Goal: Task Accomplishment & Management: Manage account settings

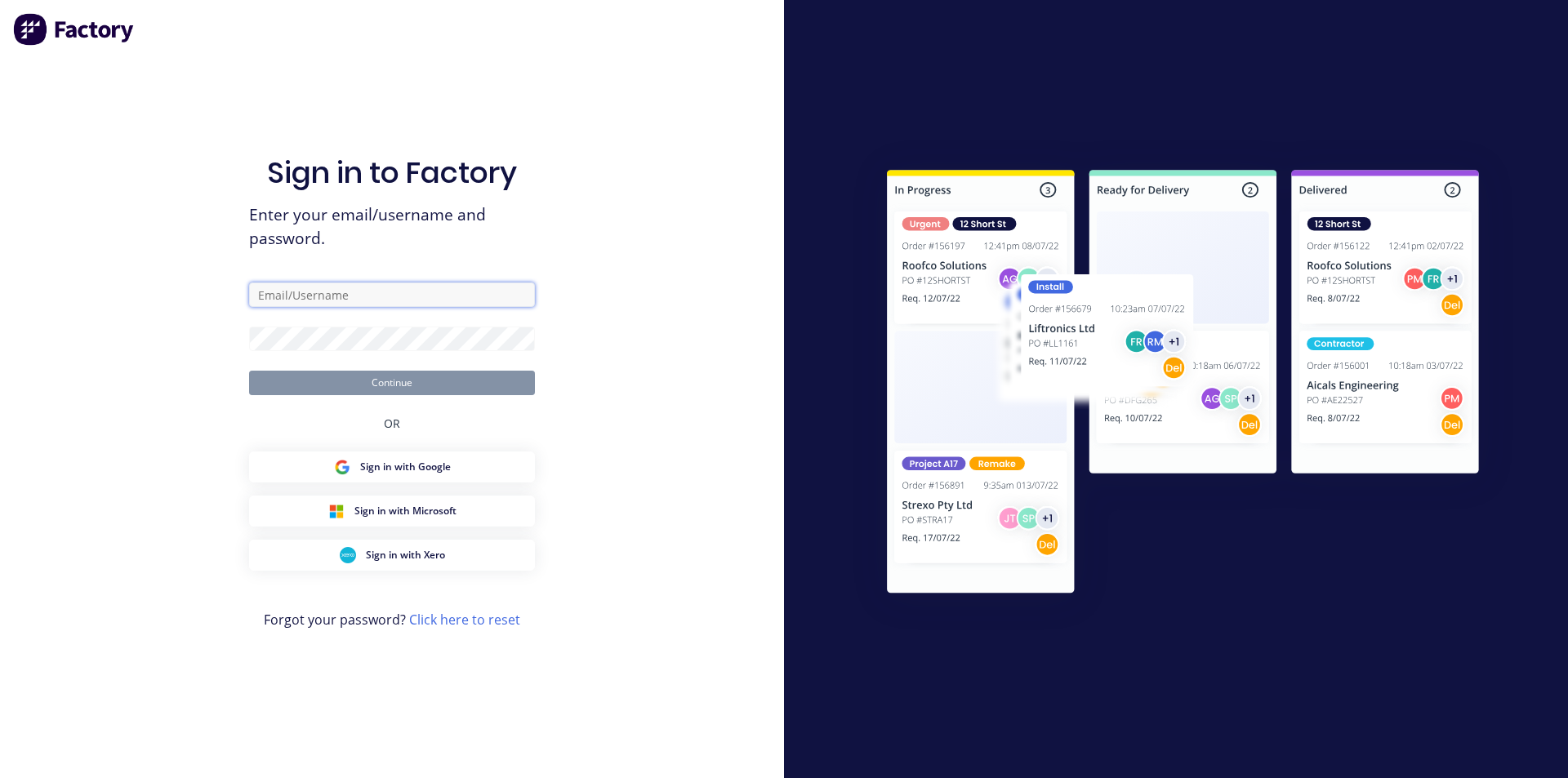
type input "[EMAIL_ADDRESS][DOMAIN_NAME]"
click at [447, 388] on button "Continue" at bounding box center [392, 383] width 286 height 24
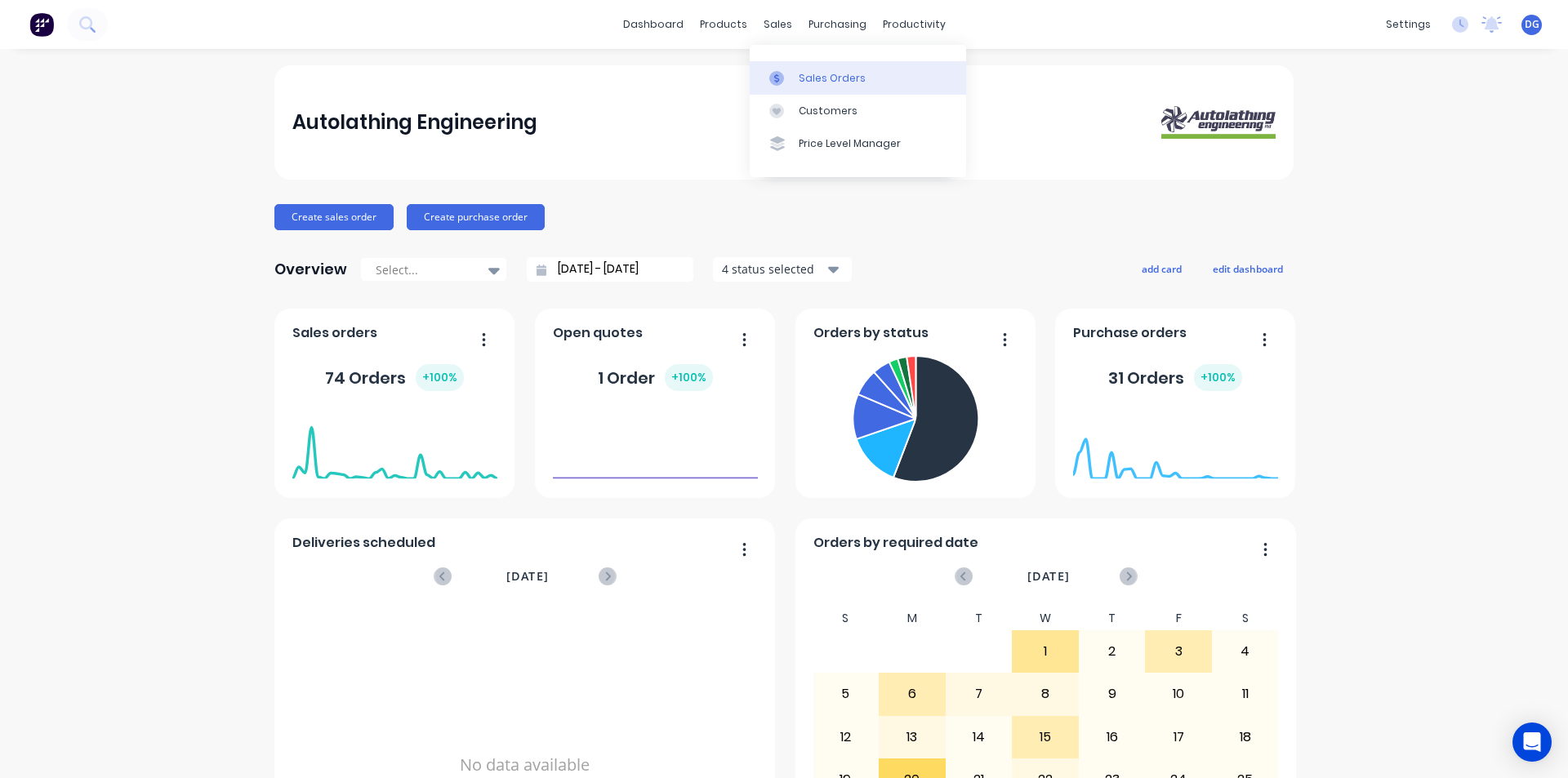
click at [795, 83] on link "Sales Orders" at bounding box center [857, 77] width 216 height 32
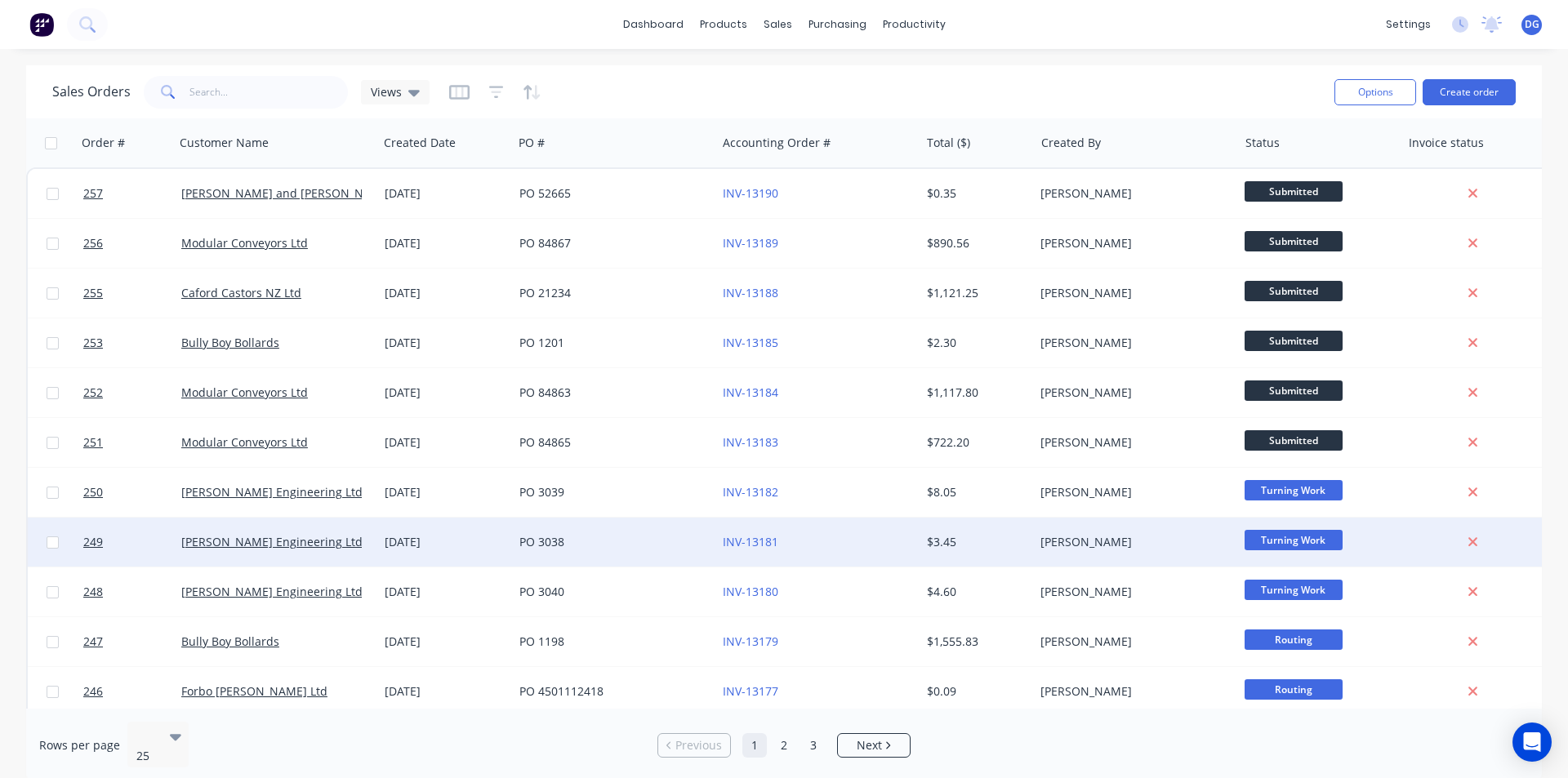
scroll to position [82, 0]
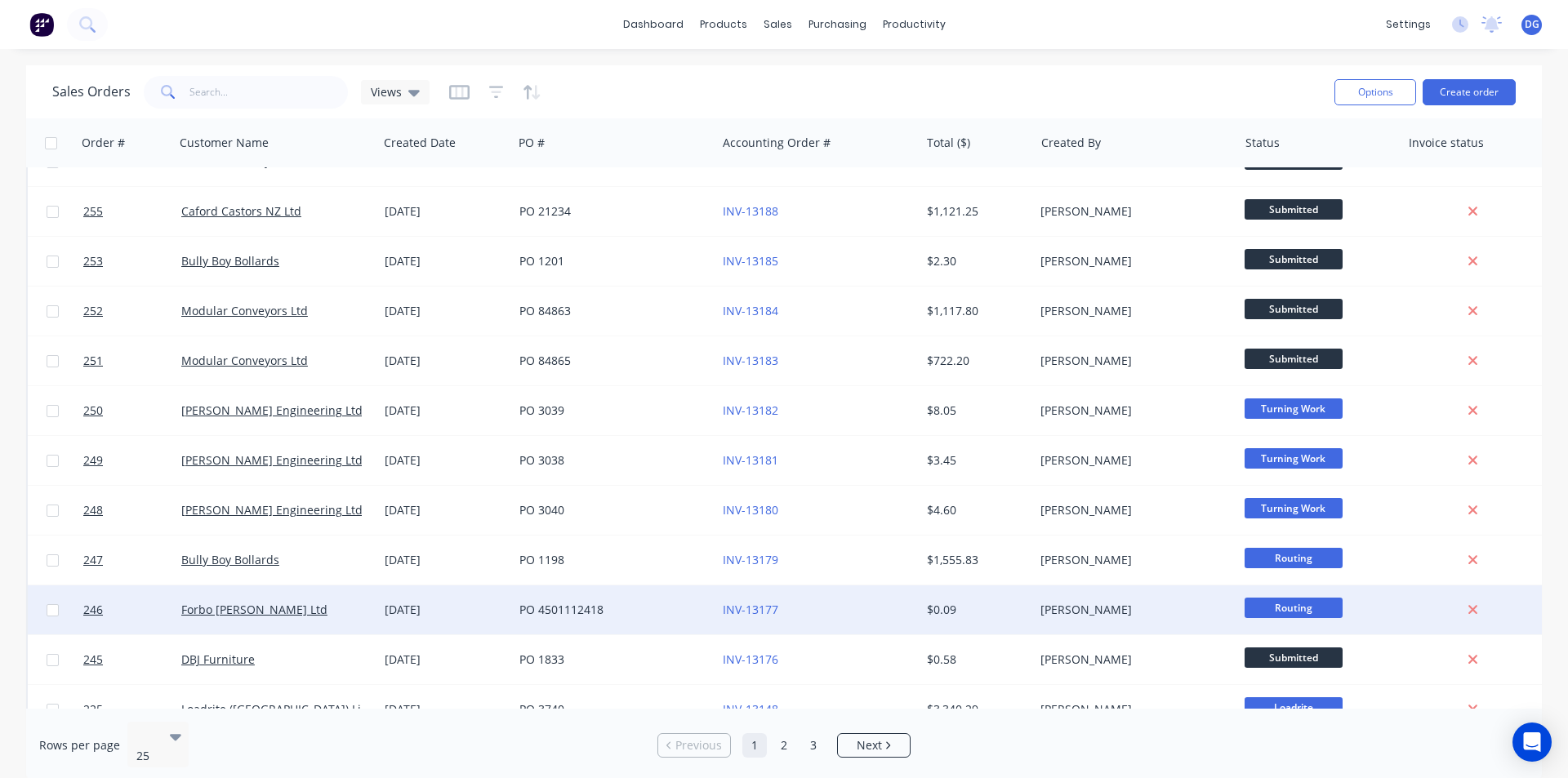
click at [219, 618] on div "Forbo Siegling Ltd" at bounding box center [273, 610] width 182 height 17
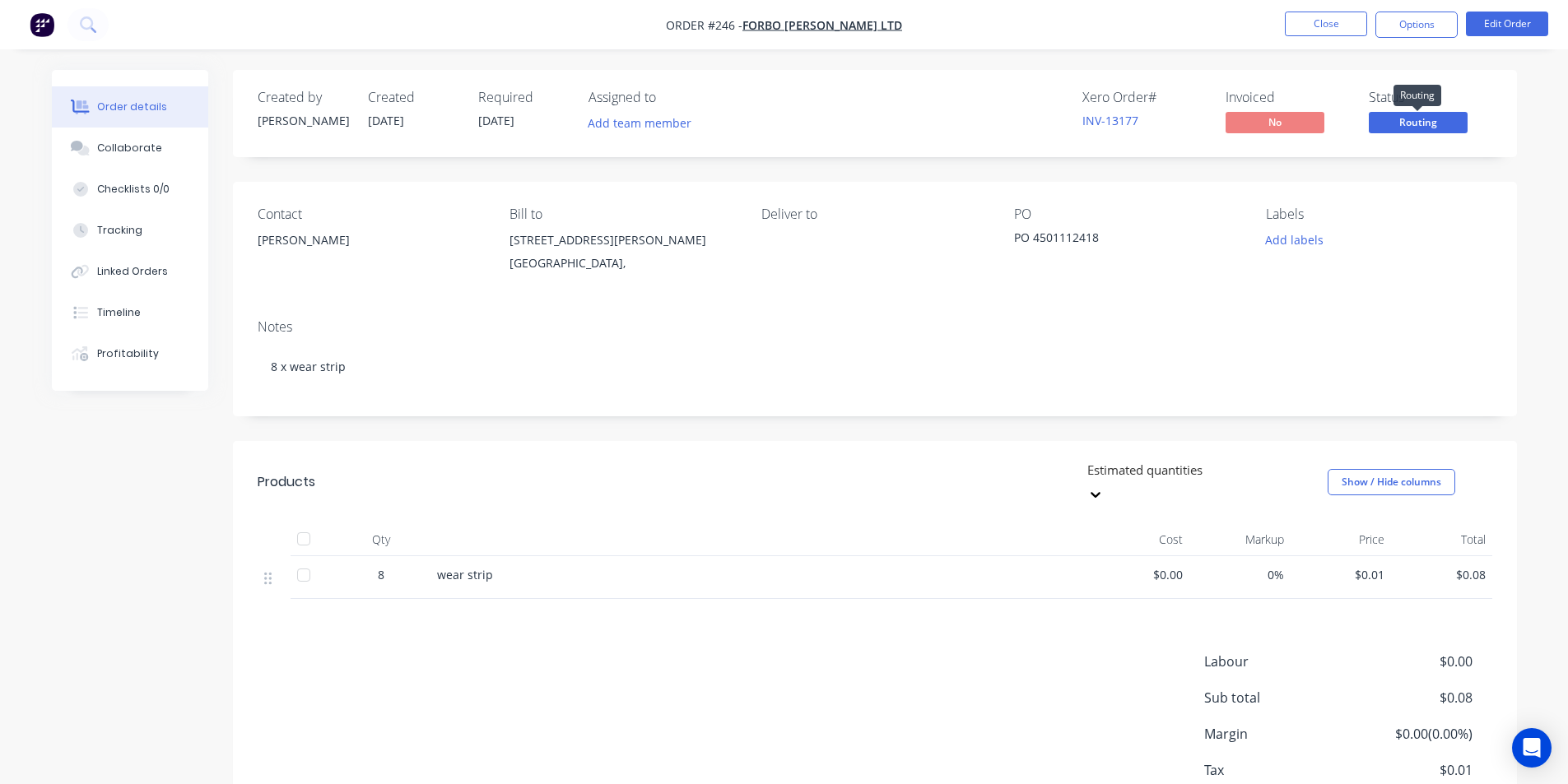
click at [1418, 120] on span "Routing" at bounding box center [1418, 122] width 99 height 21
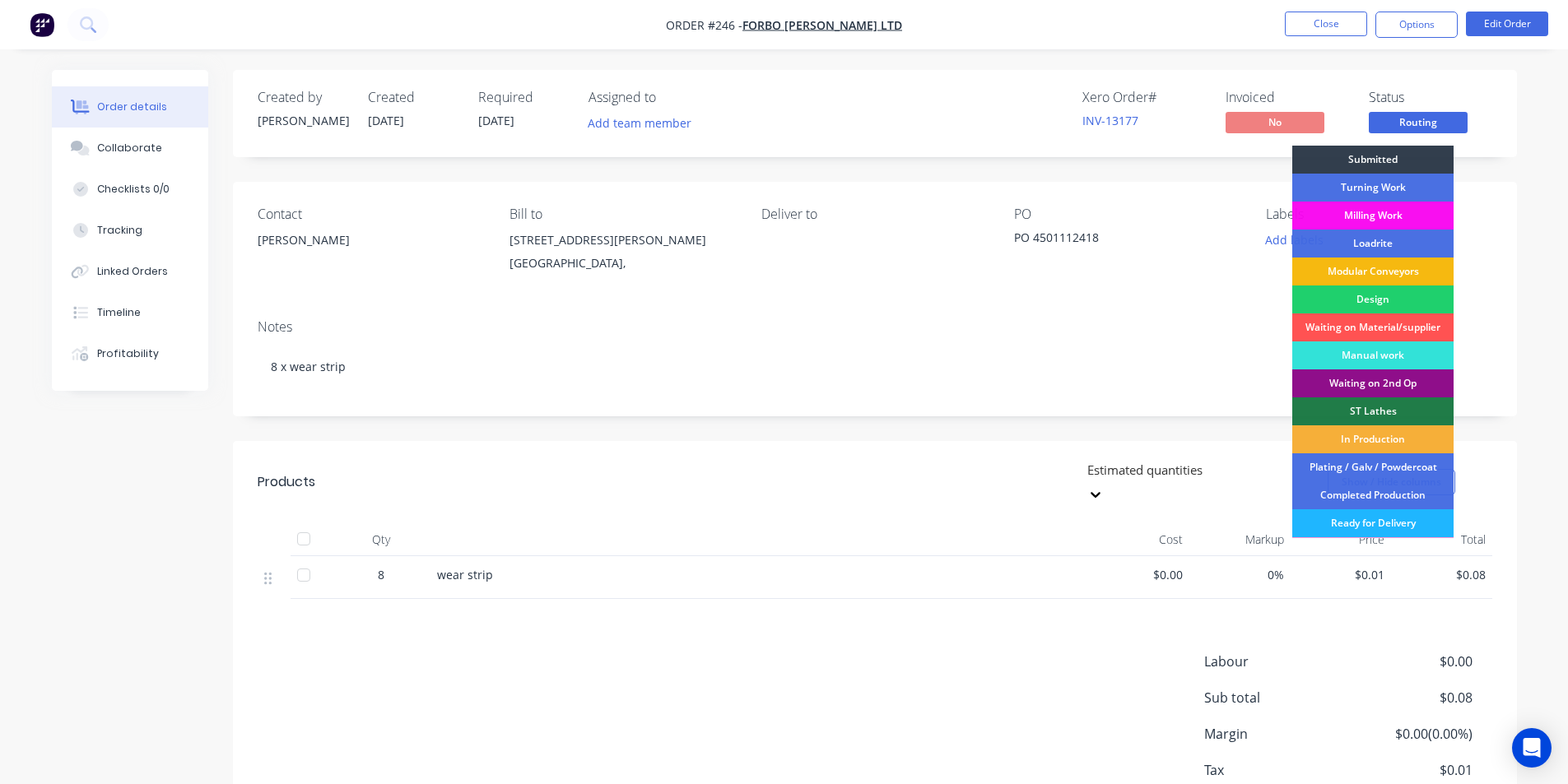
click at [1364, 524] on div "Ready for Delivery" at bounding box center [1373, 523] width 162 height 28
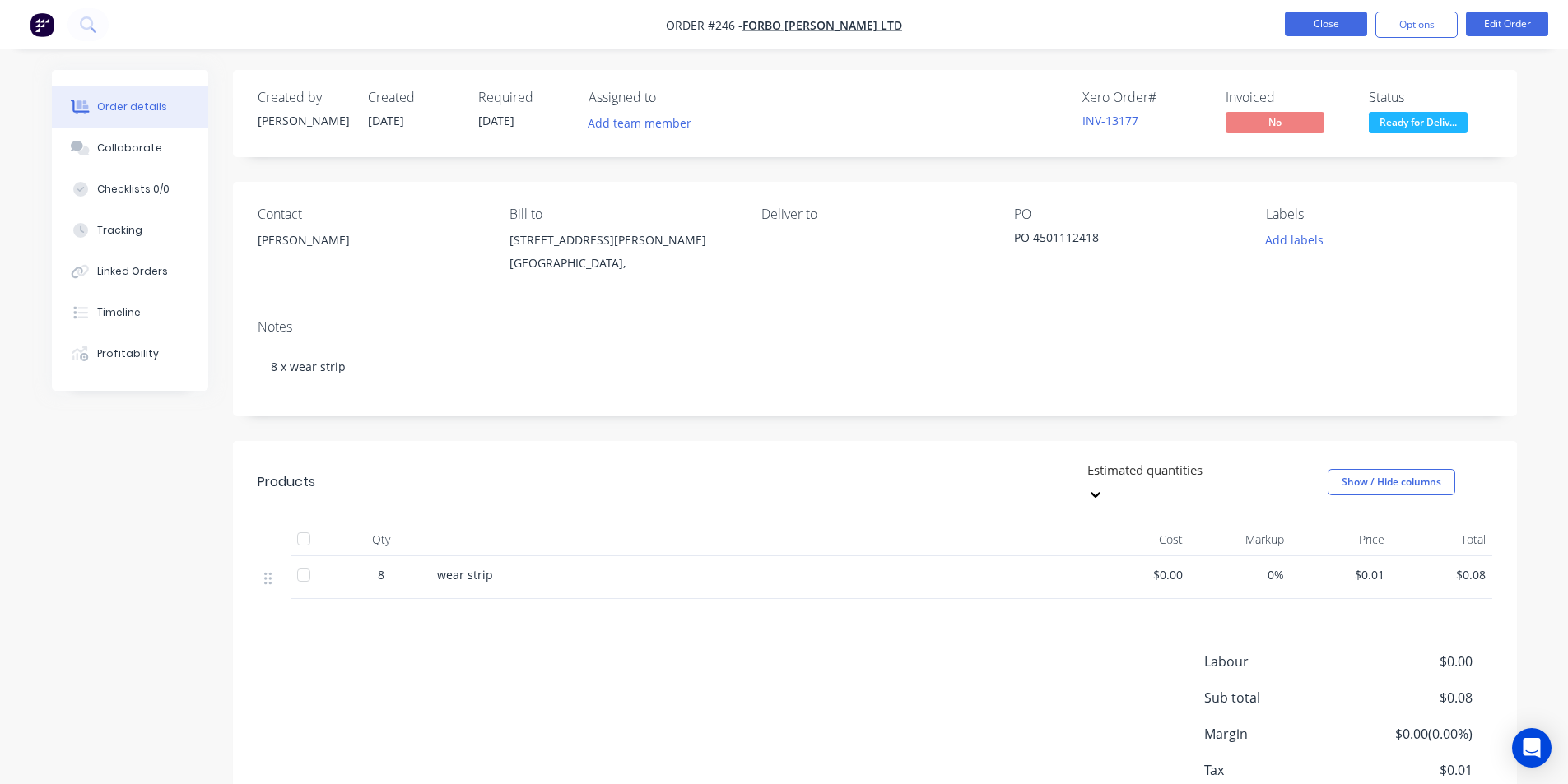
click at [1341, 22] on button "Close" at bounding box center [1326, 23] width 82 height 24
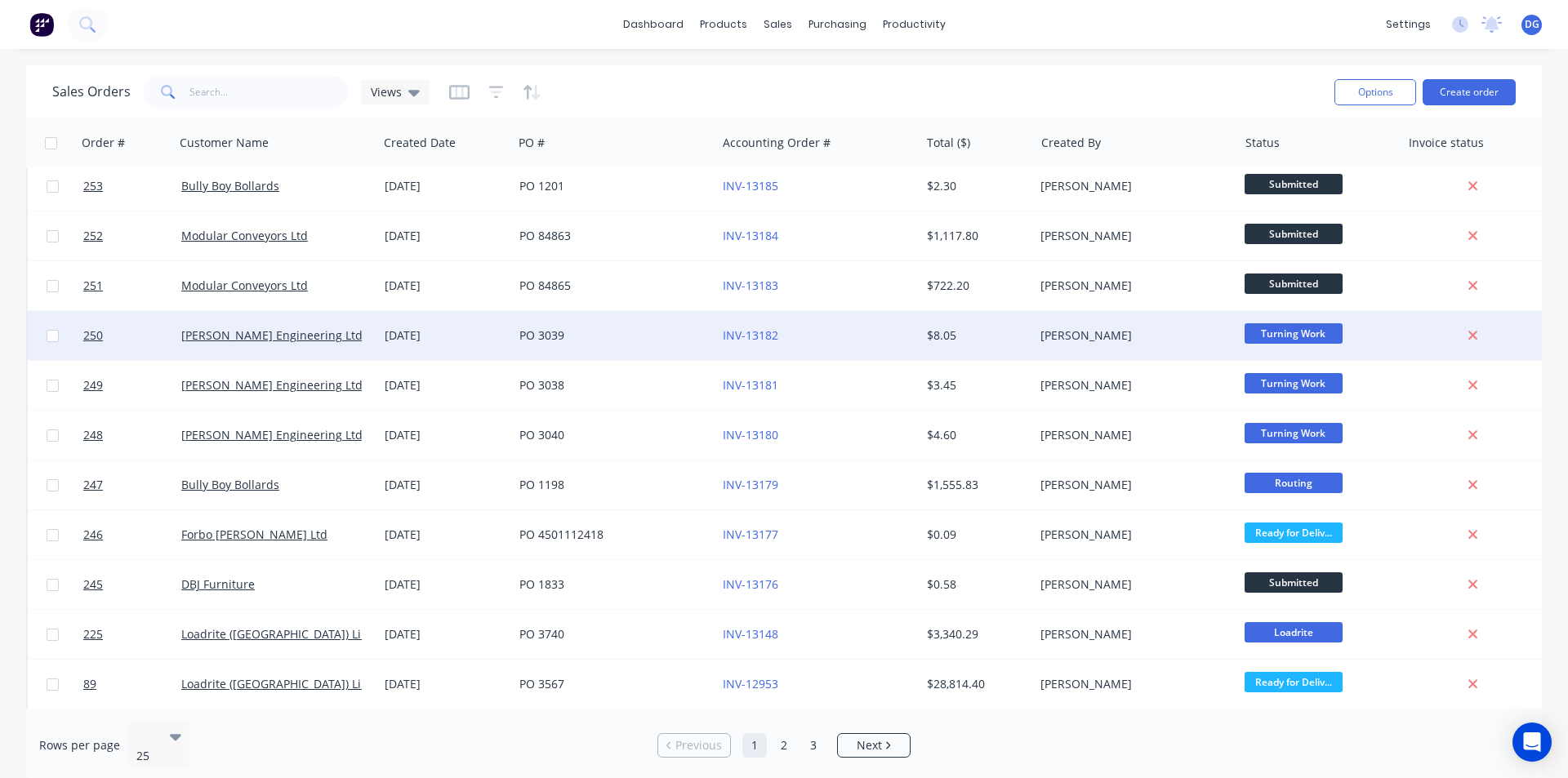
scroll to position [163, 0]
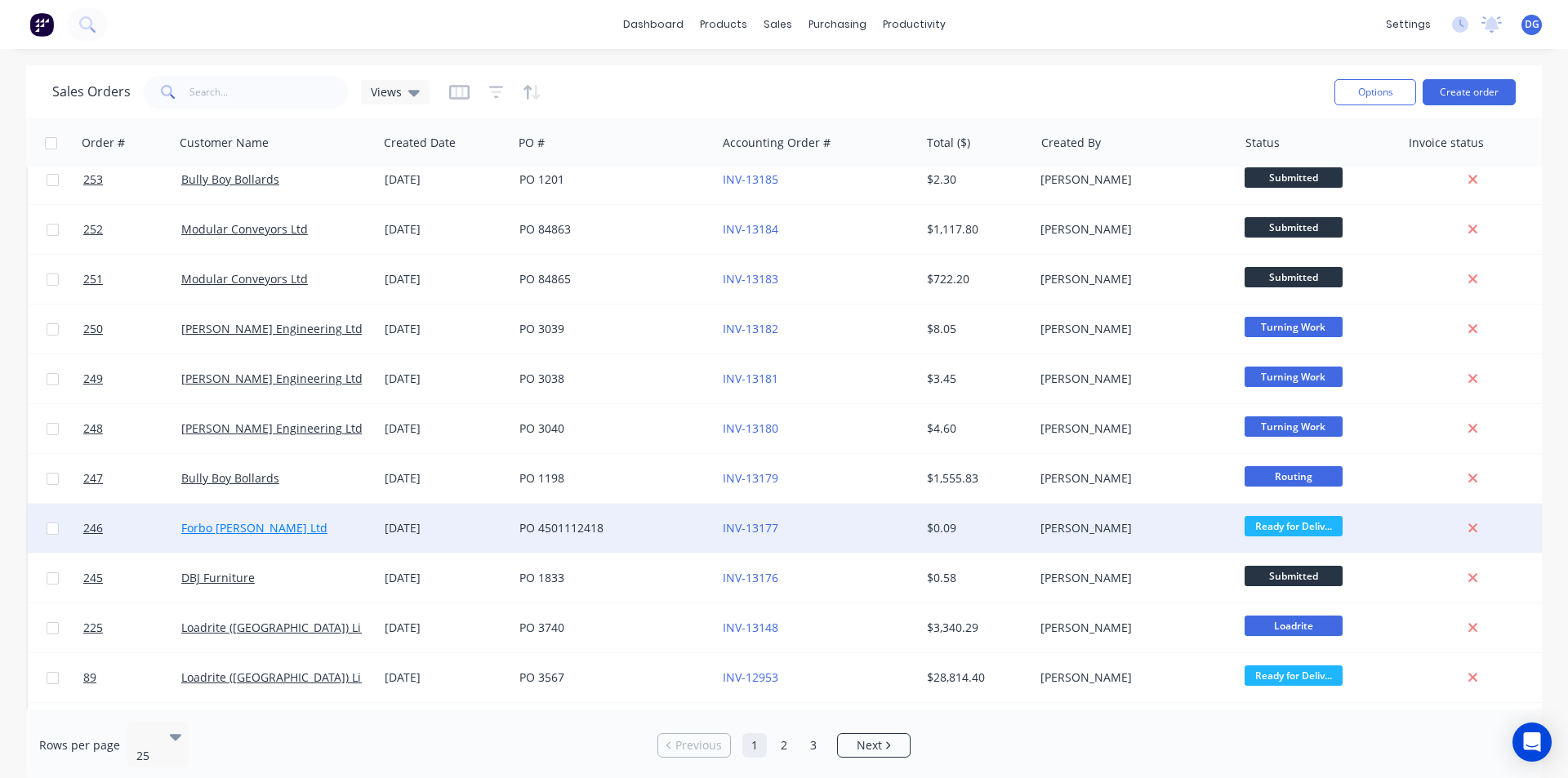
click at [236, 524] on link "Forbo Siegling Ltd" at bounding box center [255, 528] width 147 height 16
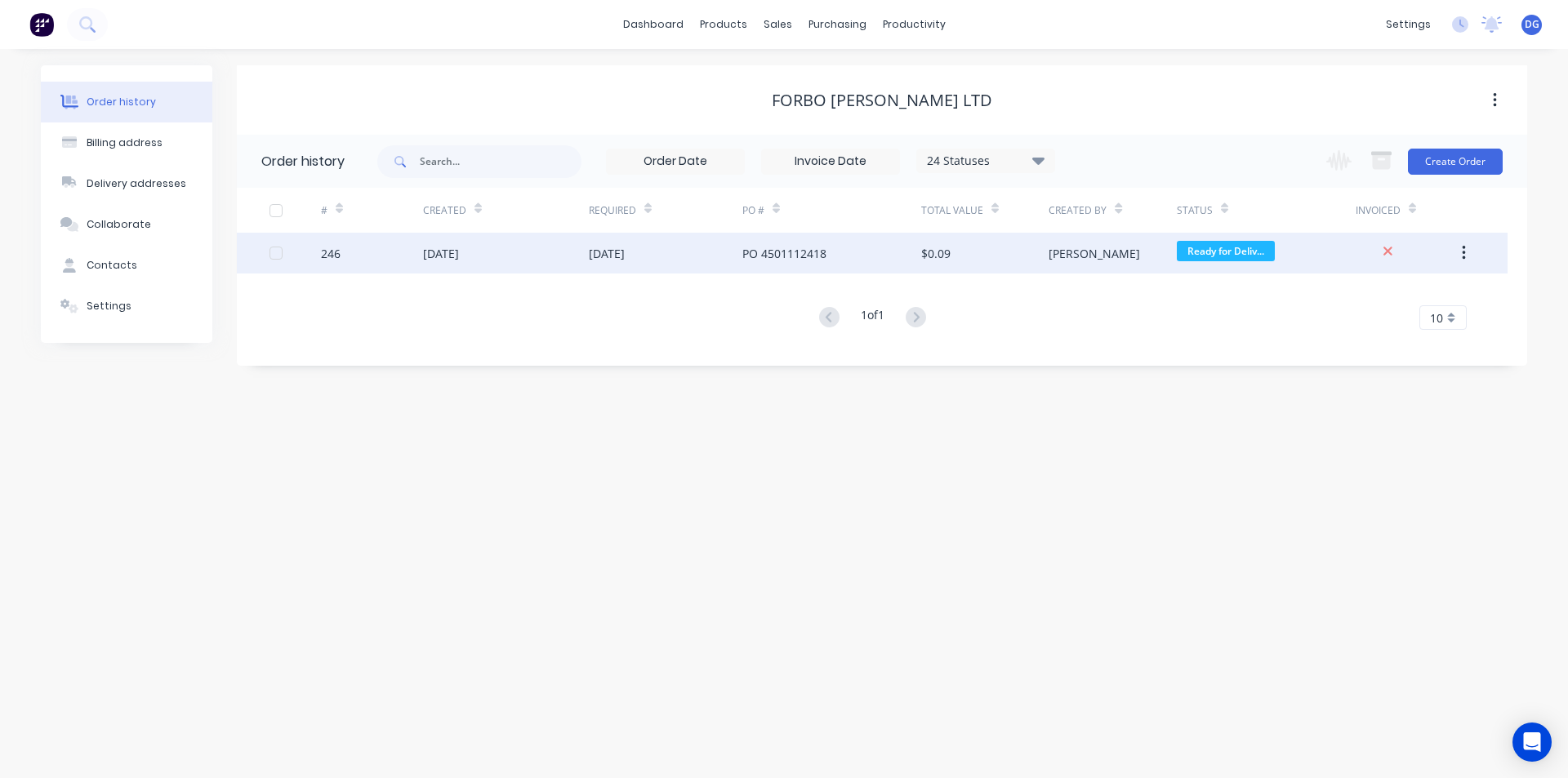
click at [444, 249] on div "01 Oct 2025" at bounding box center [440, 253] width 36 height 17
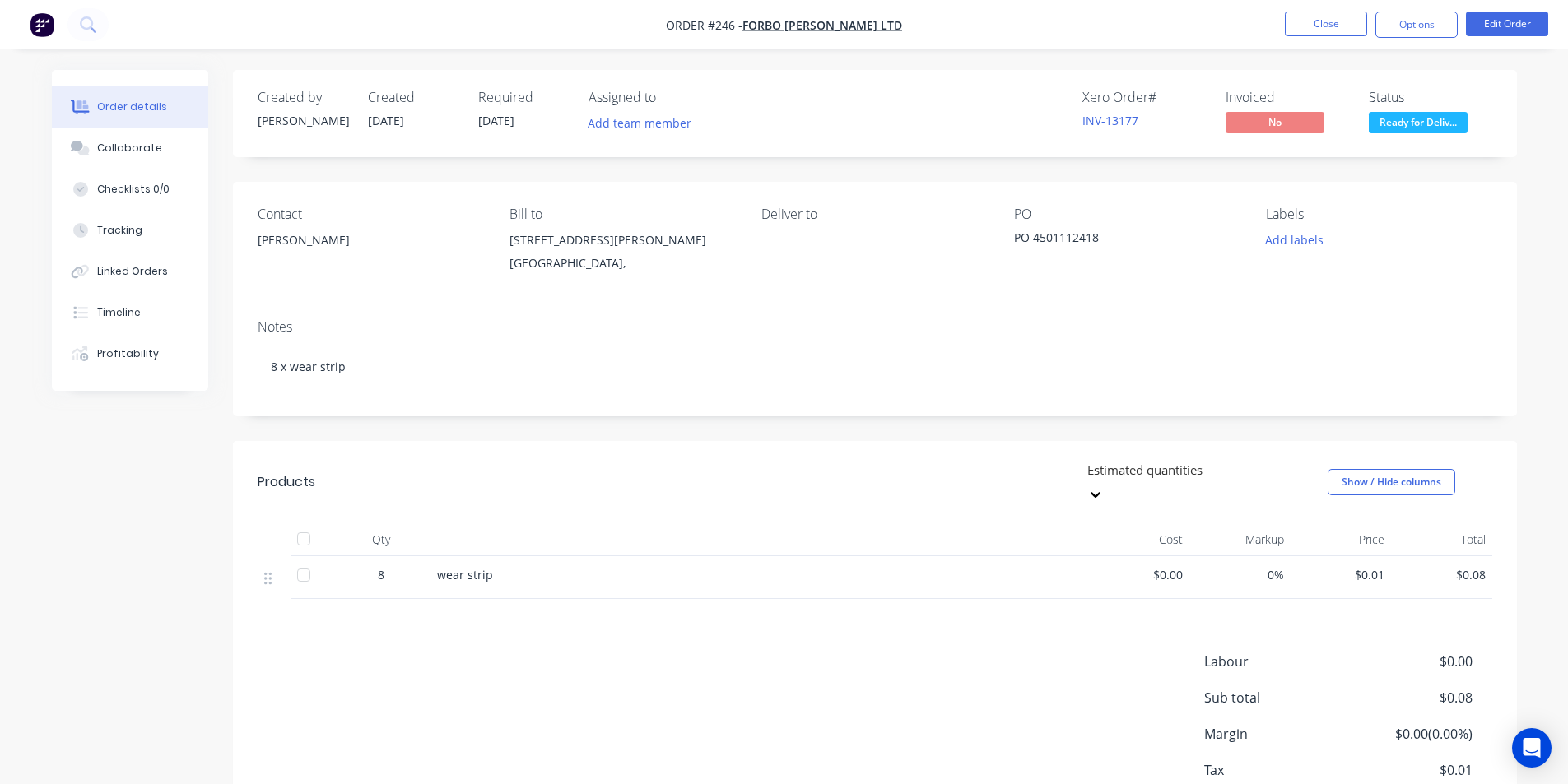
click at [1383, 566] on span "$0.01" at bounding box center [1341, 575] width 88 height 17
click at [1512, 24] on button "Edit Order" at bounding box center [1507, 23] width 82 height 24
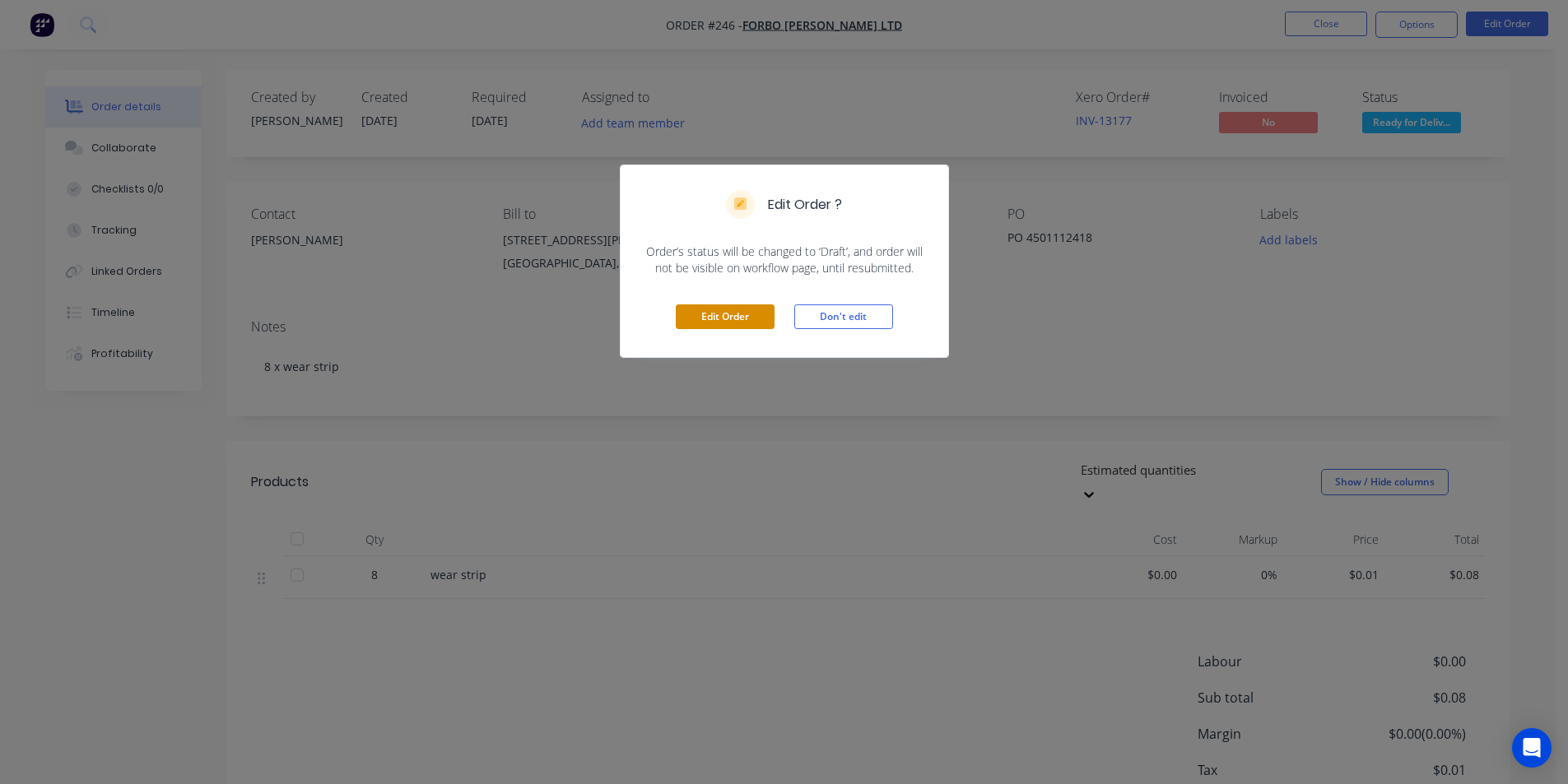
click at [729, 325] on button "Edit Order" at bounding box center [725, 317] width 99 height 24
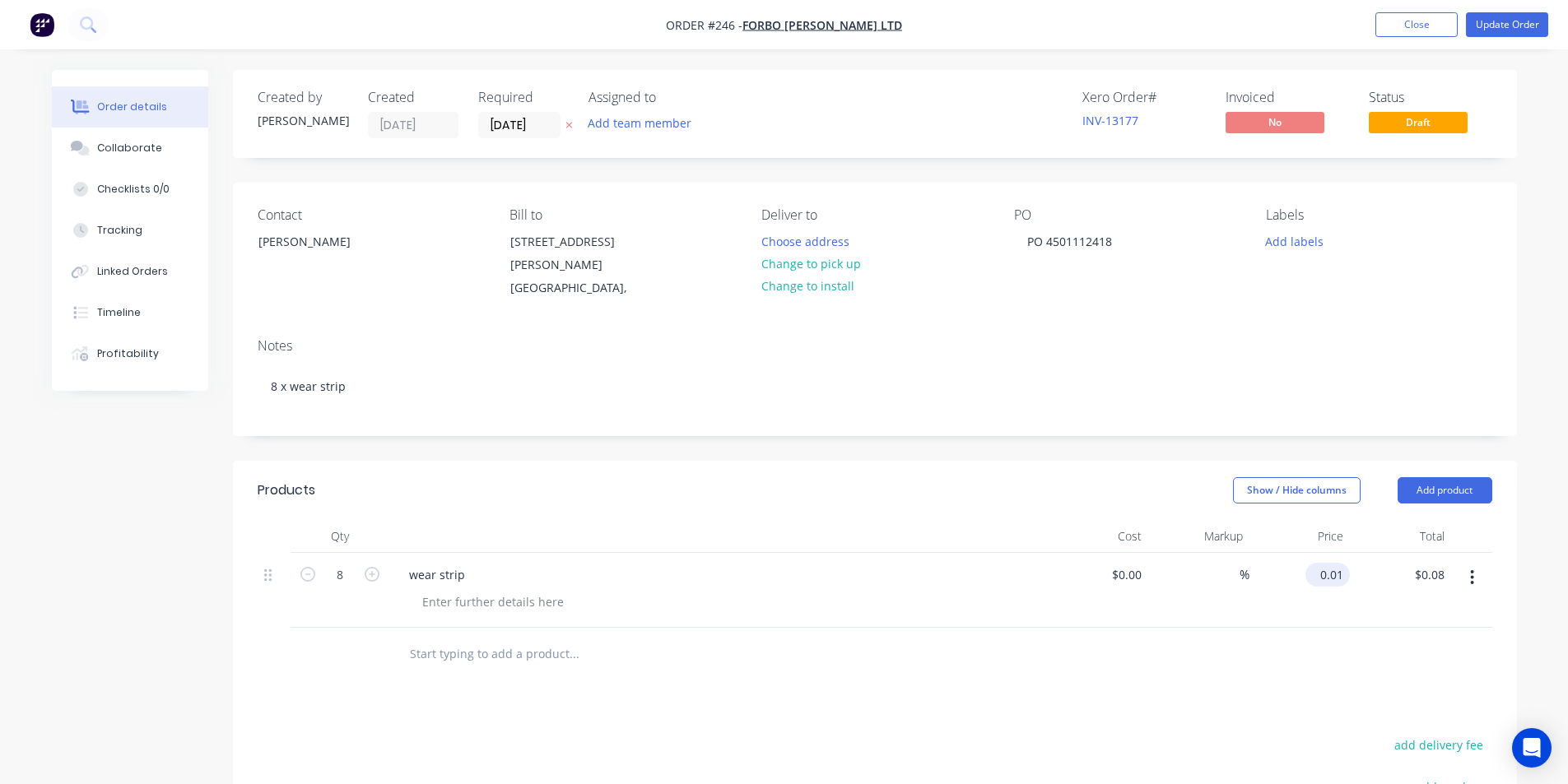
click at [1346, 576] on input "0.01" at bounding box center [1331, 575] width 38 height 24
type input "$53.65"
type input "$429.20"
click at [1516, 25] on button "Update Order" at bounding box center [1507, 24] width 82 height 24
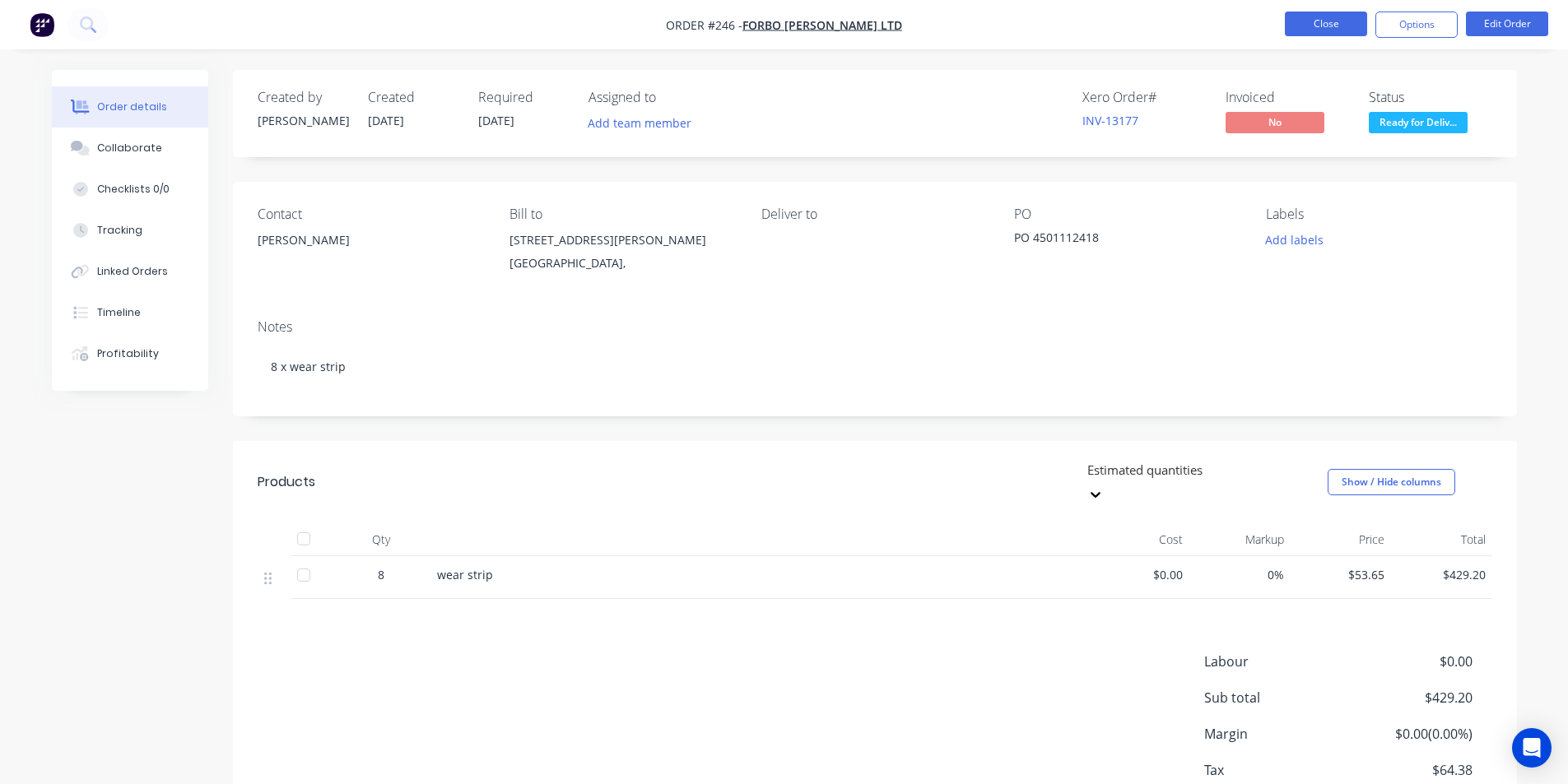
click at [1336, 21] on button "Close" at bounding box center [1326, 23] width 82 height 24
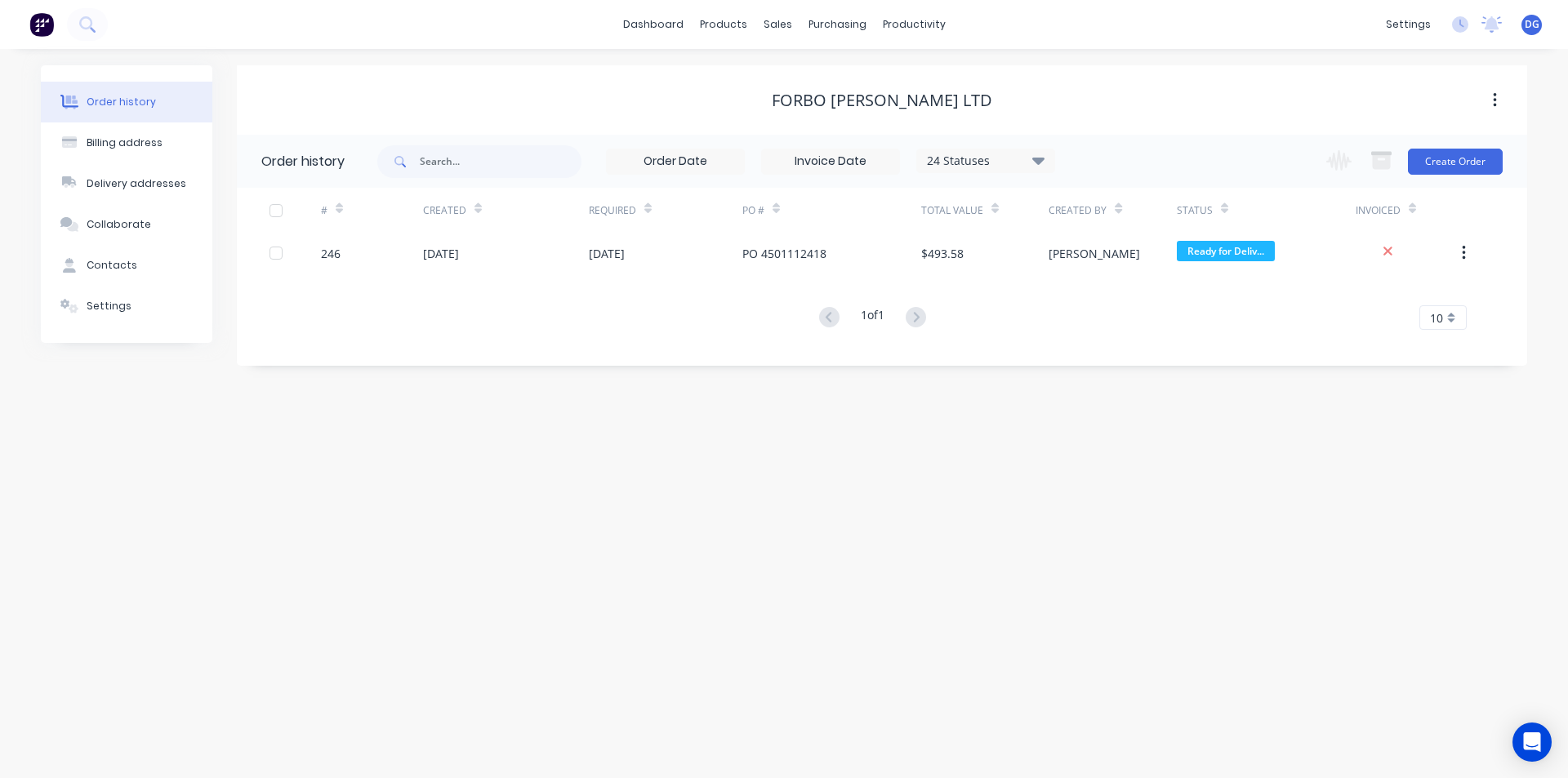
click at [1530, 20] on span "DG" at bounding box center [1532, 24] width 15 height 15
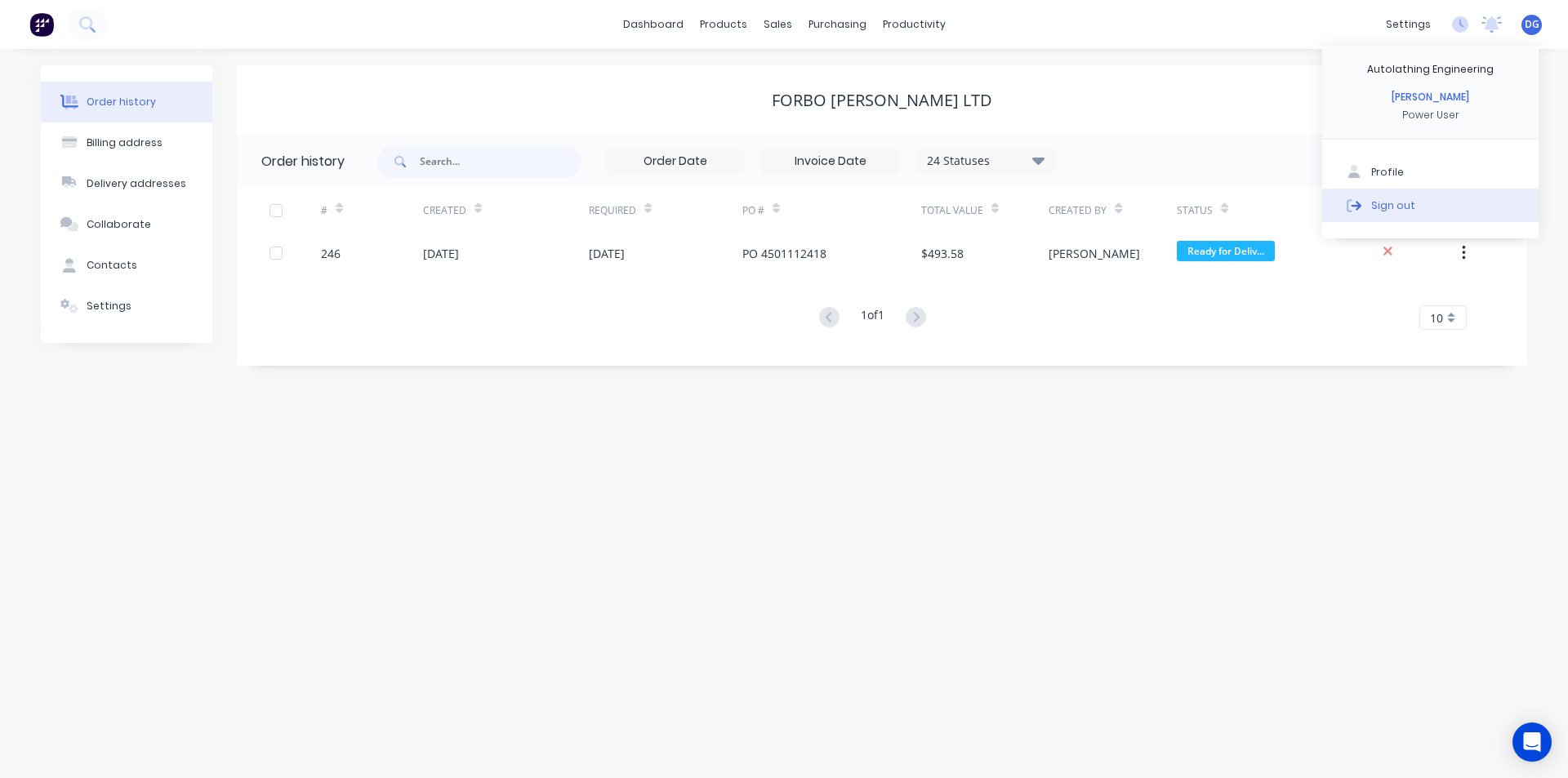
click at [1434, 202] on button "Sign out" at bounding box center [1430, 204] width 216 height 32
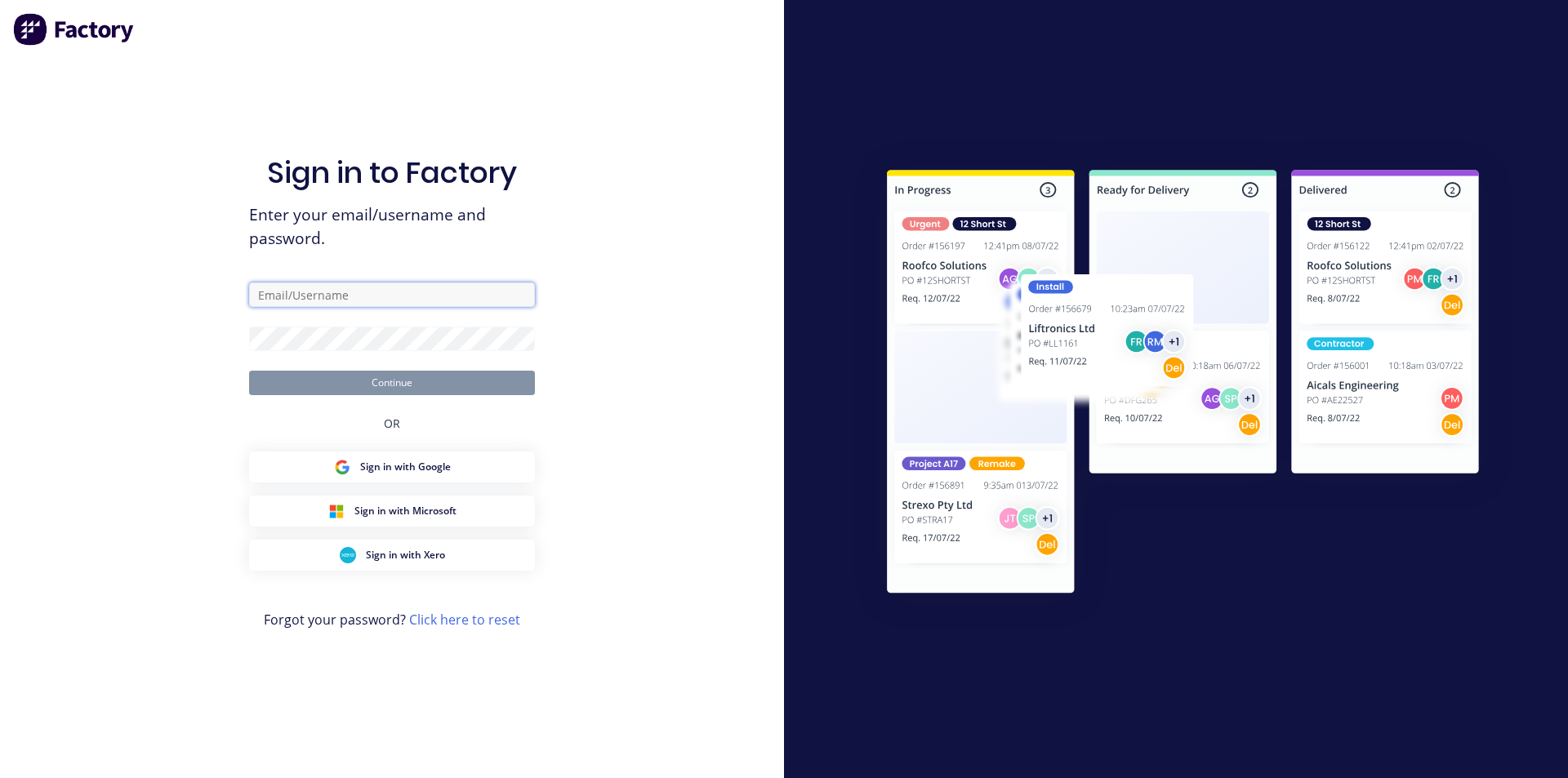
type input "davegiles@autolathing.co.nz"
